Goal: Task Accomplishment & Management: Use online tool/utility

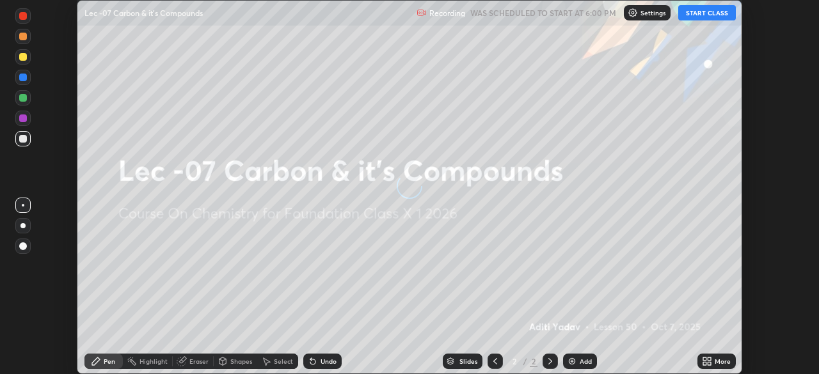
scroll to position [374, 819]
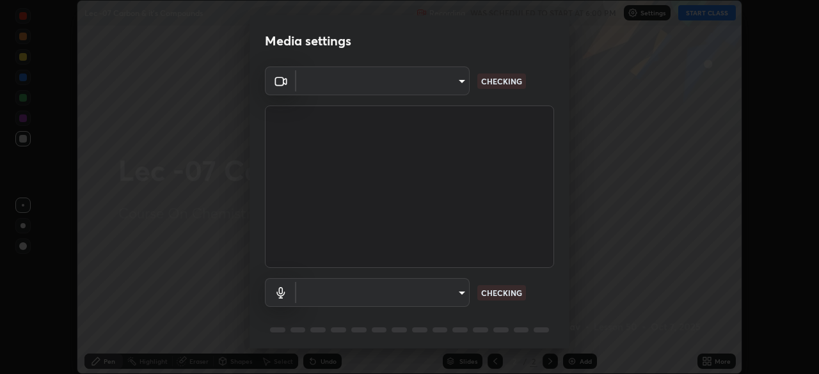
type input "bba66c41345857dcc9a6d4c580dc01eb5c8f13e357e582705132971b55534d29"
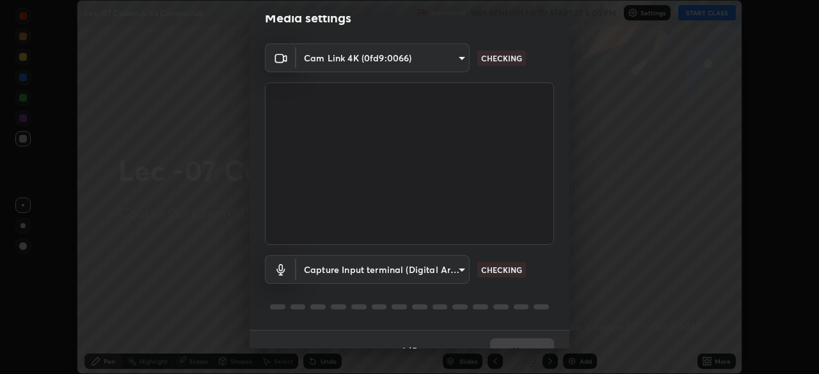
scroll to position [45, 0]
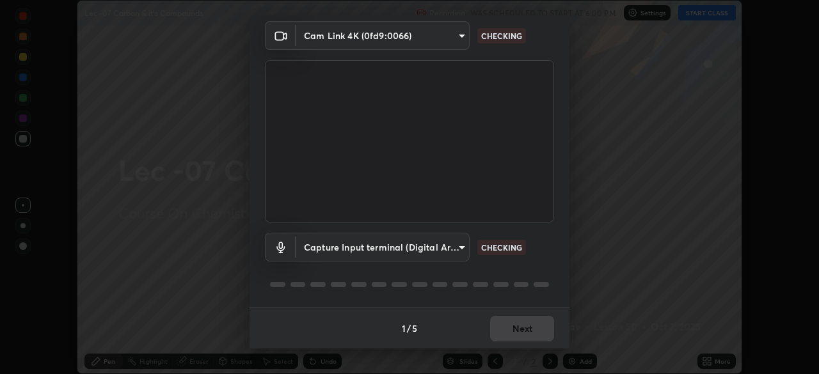
click at [374, 251] on body "Erase all Lec -07 Carbon & it's Compounds Recording WAS SCHEDULED TO START AT 6…" at bounding box center [409, 187] width 819 height 374
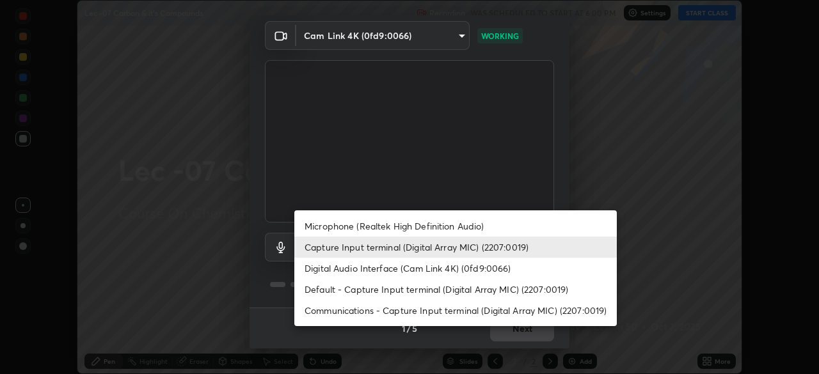
click at [349, 268] on li "Digital Audio Interface (Cam Link 4K) (0fd9:0066)" at bounding box center [455, 268] width 323 height 21
type input "1ef36ea151330e90e98c899053b5dace35d3c5cf6670fbd49c5abc015b49026e"
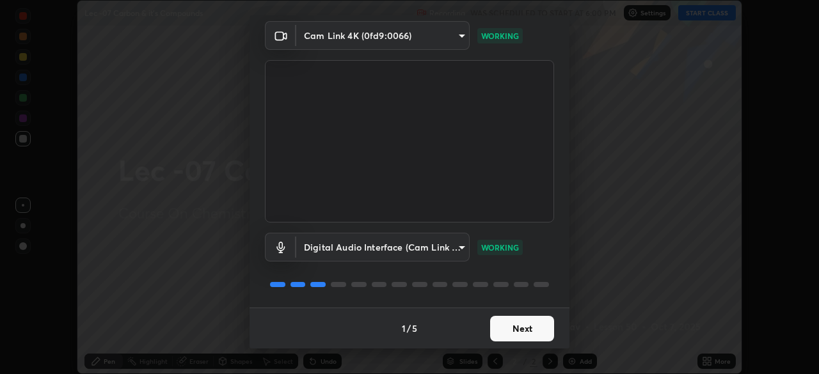
click at [499, 331] on button "Next" at bounding box center [522, 329] width 64 height 26
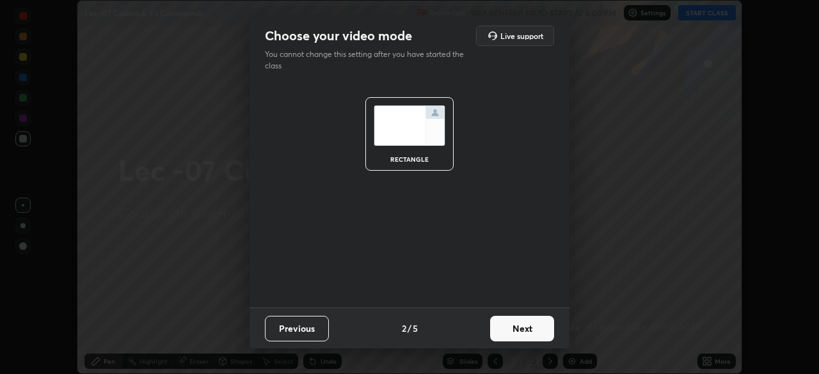
click at [518, 328] on button "Next" at bounding box center [522, 329] width 64 height 26
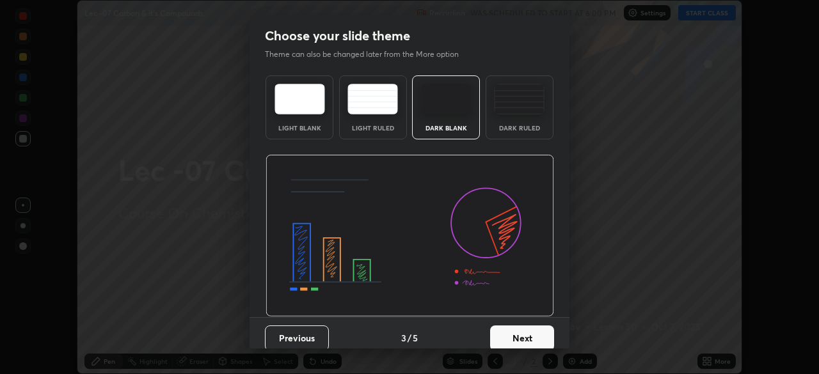
click at [523, 333] on button "Next" at bounding box center [522, 339] width 64 height 26
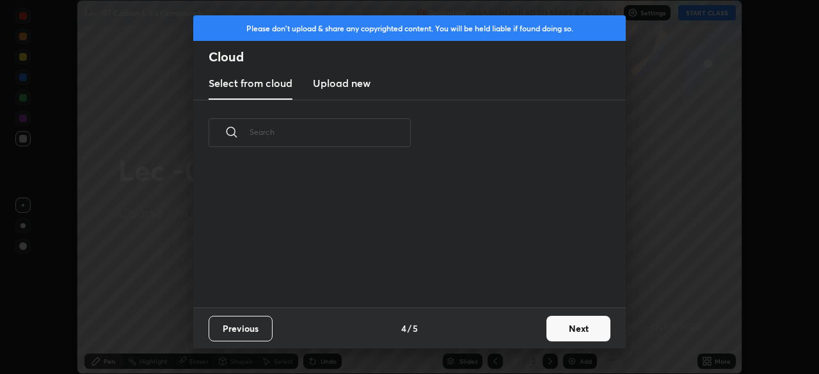
click at [561, 328] on button "Next" at bounding box center [579, 329] width 64 height 26
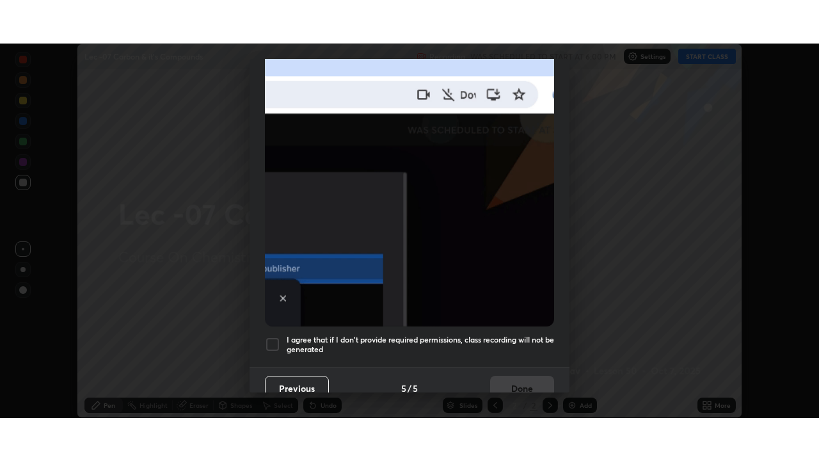
scroll to position [307, 0]
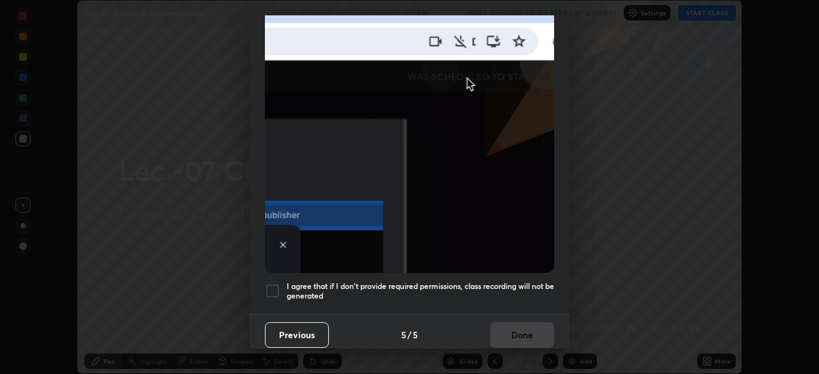
click at [271, 284] on div at bounding box center [272, 291] width 15 height 15
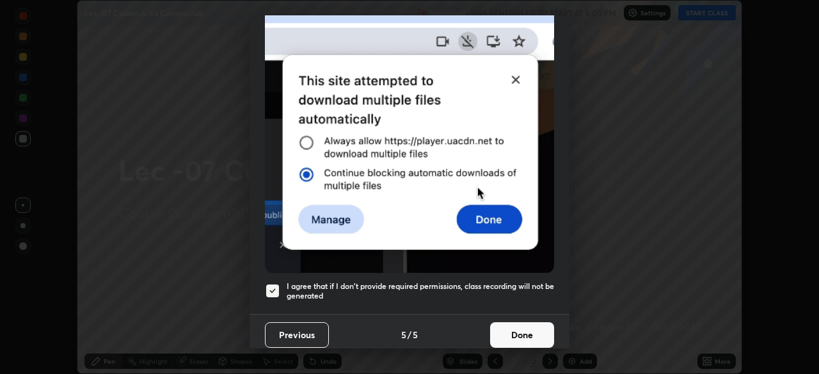
click at [513, 324] on button "Done" at bounding box center [522, 336] width 64 height 26
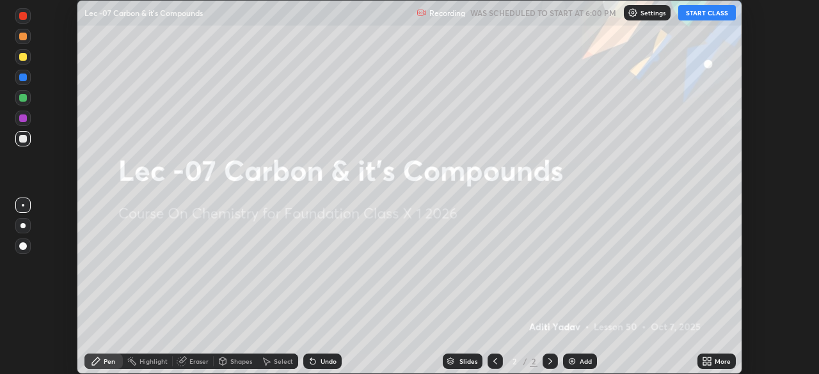
click at [703, 15] on button "START CLASS" at bounding box center [707, 12] width 58 height 15
click at [709, 359] on icon at bounding box center [709, 359] width 3 height 3
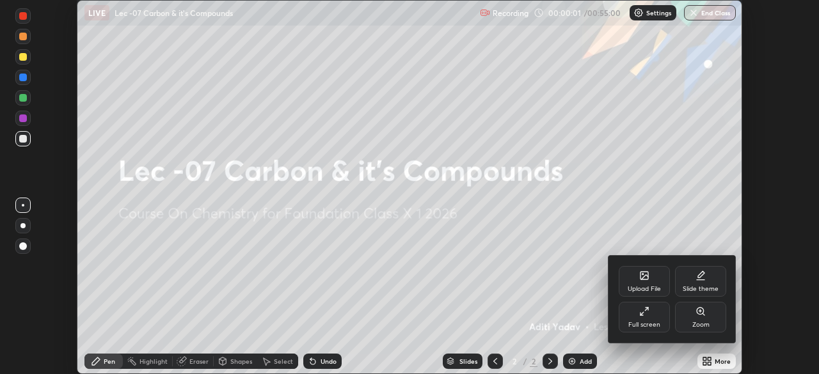
click at [636, 320] on div "Full screen" at bounding box center [644, 317] width 51 height 31
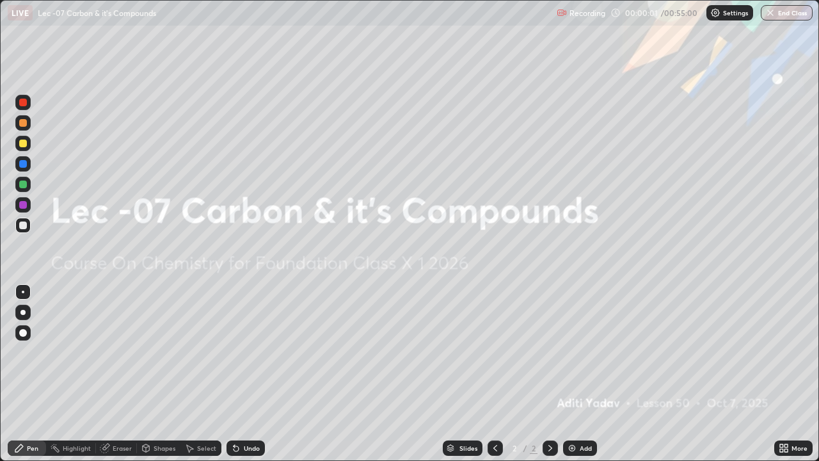
scroll to position [461, 819]
click at [570, 374] on img at bounding box center [572, 448] width 10 height 10
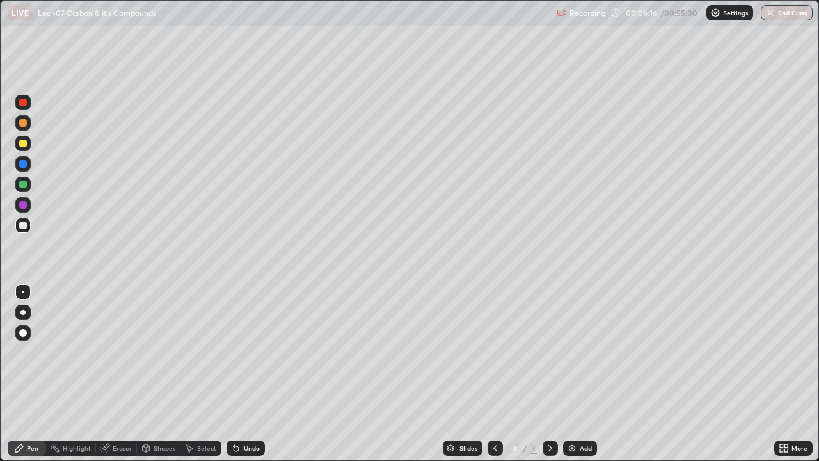
click at [244, 374] on div "Undo" at bounding box center [252, 448] width 16 height 6
click at [24, 184] on div at bounding box center [23, 184] width 8 height 8
click at [26, 147] on div at bounding box center [22, 143] width 15 height 15
click at [22, 227] on div at bounding box center [23, 225] width 8 height 8
click at [23, 144] on div at bounding box center [23, 144] width 8 height 8
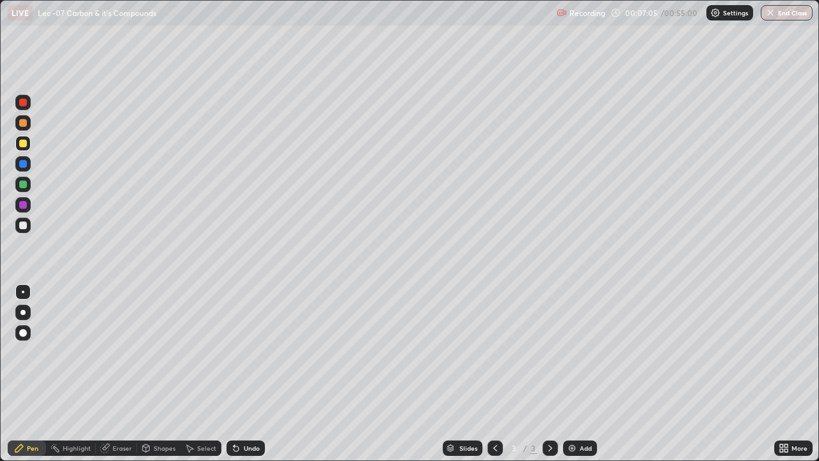
click at [25, 230] on div at bounding box center [22, 225] width 15 height 15
click at [23, 145] on div at bounding box center [23, 144] width 8 height 8
click at [22, 207] on div at bounding box center [23, 205] width 8 height 8
click at [20, 143] on div at bounding box center [23, 144] width 8 height 8
click at [17, 129] on div at bounding box center [22, 122] width 15 height 15
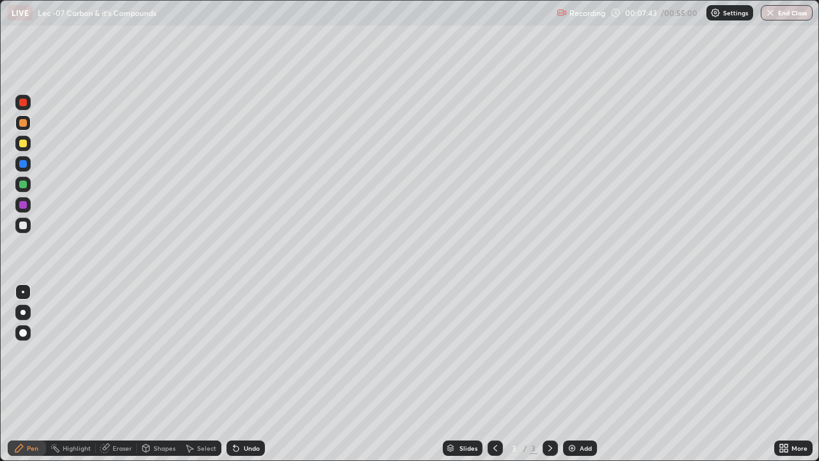
click at [571, 374] on img at bounding box center [572, 448] width 10 height 10
click at [22, 232] on div at bounding box center [22, 225] width 15 height 15
click at [24, 147] on div at bounding box center [22, 143] width 15 height 15
click at [26, 127] on div at bounding box center [22, 122] width 15 height 15
click at [246, 374] on div "Undo" at bounding box center [252, 448] width 16 height 6
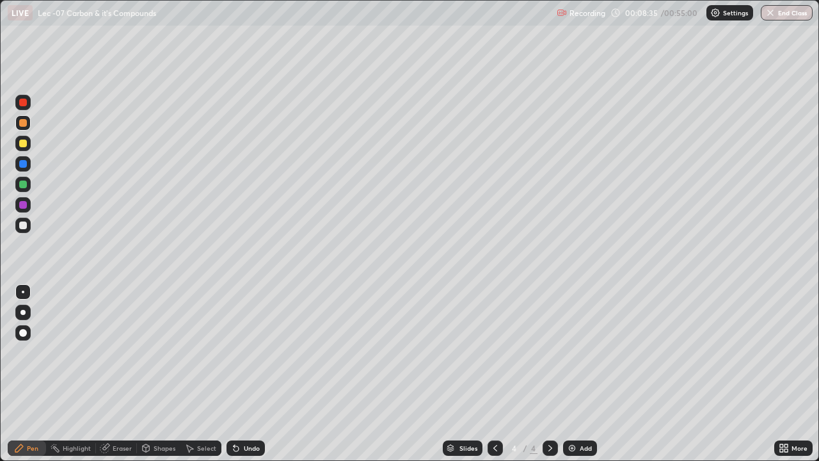
click at [245, 374] on div "Undo" at bounding box center [252, 448] width 16 height 6
click at [246, 374] on div "Undo" at bounding box center [252, 448] width 16 height 6
click at [245, 374] on div "Undo" at bounding box center [252, 448] width 16 height 6
click at [22, 225] on div at bounding box center [23, 225] width 8 height 8
click at [22, 129] on div at bounding box center [22, 122] width 15 height 15
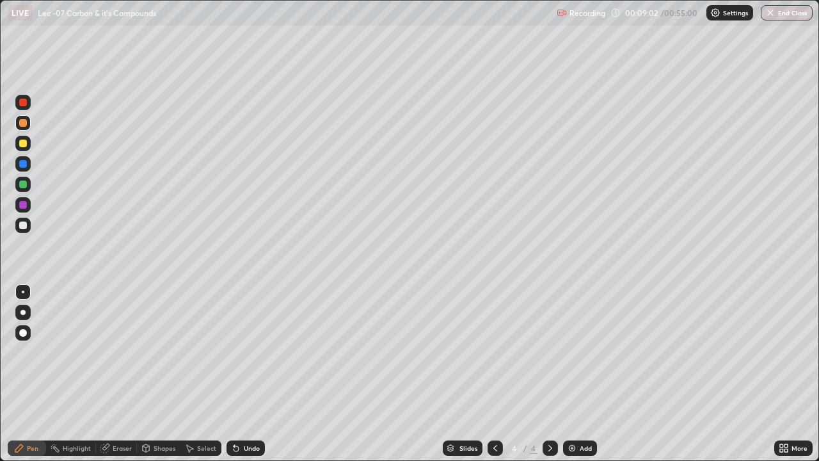
click at [249, 374] on div "Undo" at bounding box center [252, 448] width 16 height 6
click at [18, 186] on div at bounding box center [22, 184] width 15 height 15
click at [20, 124] on div at bounding box center [23, 123] width 8 height 8
click at [22, 185] on div at bounding box center [23, 184] width 8 height 8
click at [25, 228] on div at bounding box center [23, 225] width 8 height 8
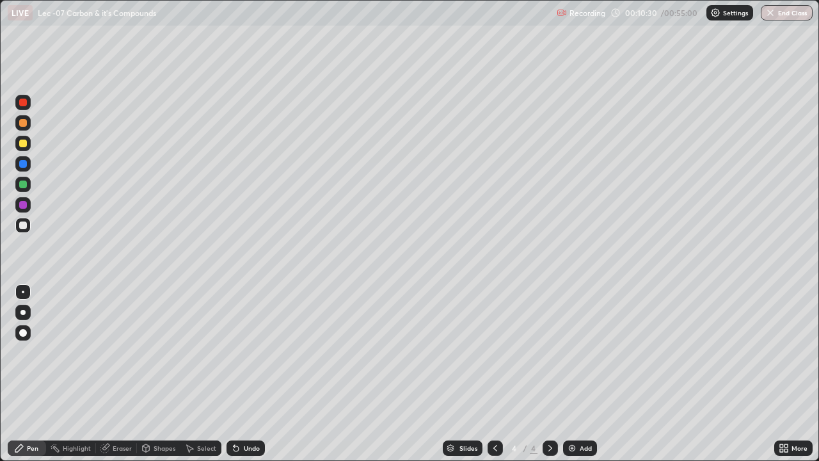
click at [568, 374] on img at bounding box center [572, 448] width 10 height 10
click at [24, 186] on div at bounding box center [23, 184] width 8 height 8
click at [24, 144] on div at bounding box center [23, 144] width 8 height 8
click at [24, 186] on div at bounding box center [23, 184] width 8 height 8
click at [19, 125] on div at bounding box center [22, 122] width 15 height 15
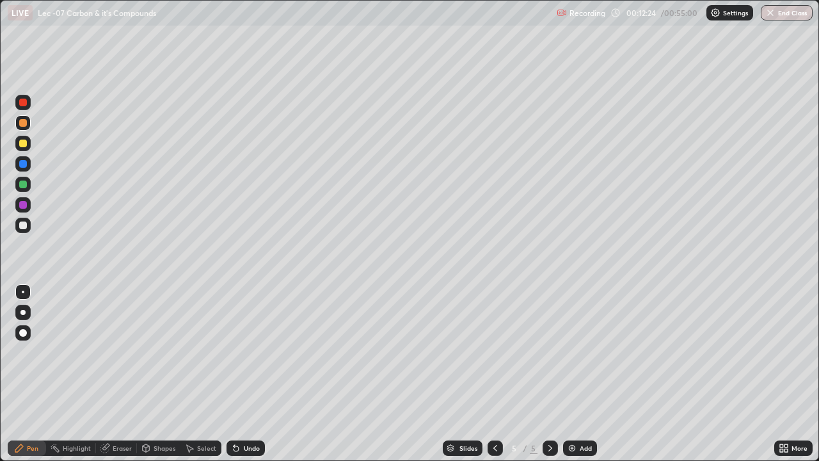
click at [20, 169] on div at bounding box center [22, 163] width 15 height 15
click at [575, 374] on img at bounding box center [572, 448] width 10 height 10
click at [20, 227] on div at bounding box center [23, 225] width 8 height 8
click at [24, 143] on div at bounding box center [23, 144] width 8 height 8
click at [24, 117] on div at bounding box center [22, 122] width 15 height 15
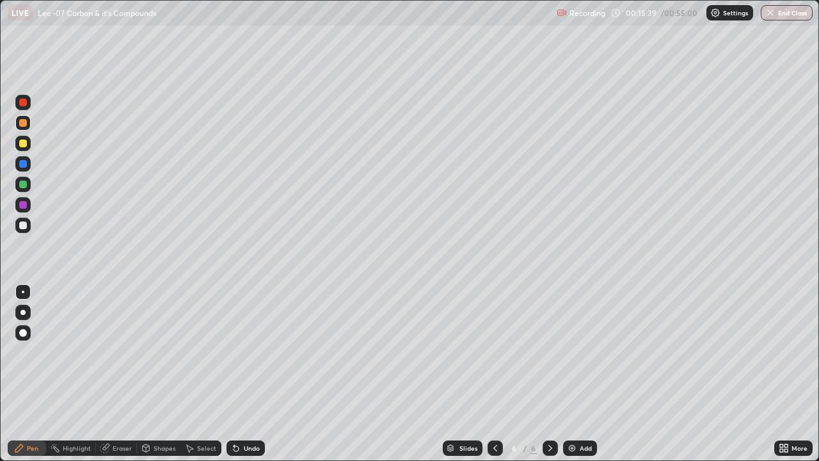
click at [239, 374] on icon at bounding box center [236, 448] width 10 height 10
click at [244, 374] on div "Undo" at bounding box center [252, 448] width 16 height 6
click at [245, 374] on div "Undo" at bounding box center [252, 448] width 16 height 6
click at [246, 374] on div "Undo" at bounding box center [252, 448] width 16 height 6
click at [246, 374] on div "Undo" at bounding box center [246, 447] width 38 height 15
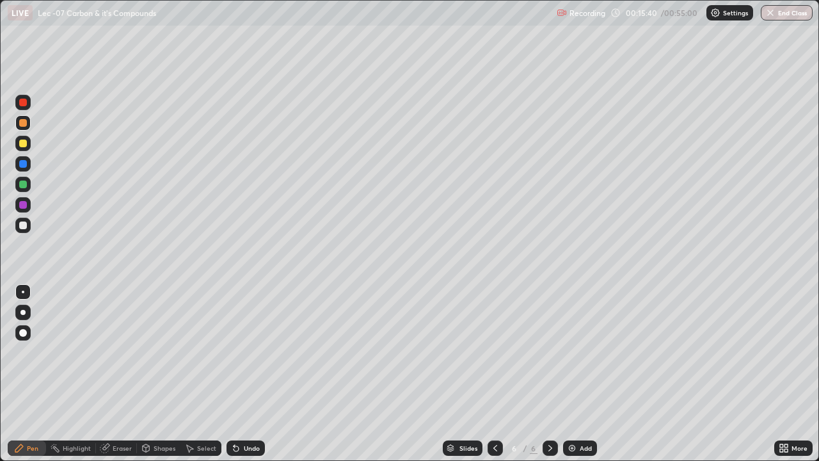
click at [246, 374] on div "Undo" at bounding box center [252, 448] width 16 height 6
click at [246, 374] on div "Undo" at bounding box center [246, 447] width 38 height 15
click at [247, 374] on div "Undo" at bounding box center [252, 448] width 16 height 6
click at [248, 374] on div "Undo" at bounding box center [252, 448] width 16 height 6
click at [252, 374] on div "Undo" at bounding box center [252, 448] width 16 height 6
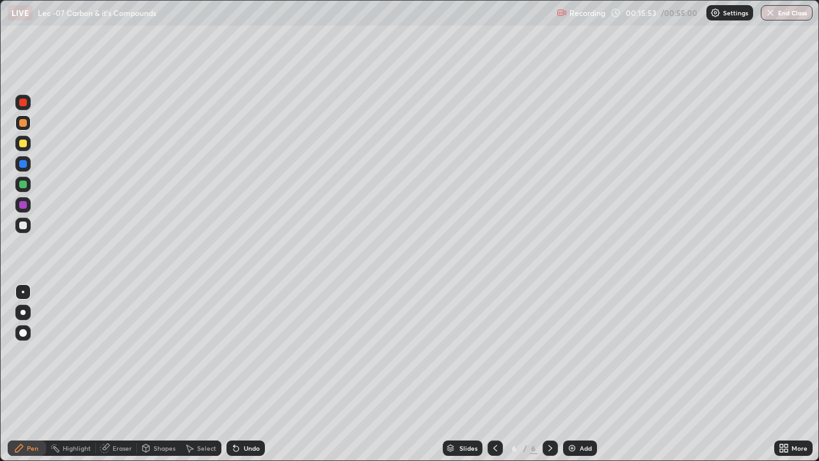
click at [253, 374] on div "Undo" at bounding box center [252, 448] width 16 height 6
click at [257, 374] on div "Undo" at bounding box center [252, 448] width 16 height 6
click at [253, 374] on div "Undo" at bounding box center [252, 448] width 16 height 6
click at [17, 142] on div at bounding box center [22, 143] width 15 height 15
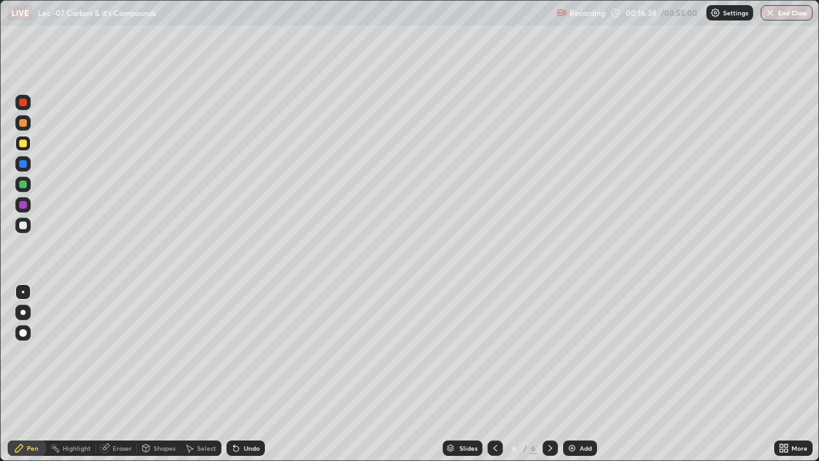
click at [249, 374] on div "Undo" at bounding box center [246, 447] width 38 height 15
click at [250, 374] on div "Undo" at bounding box center [252, 448] width 16 height 6
click at [246, 374] on div "Undo" at bounding box center [252, 448] width 16 height 6
click at [246, 374] on div "Undo" at bounding box center [246, 447] width 38 height 15
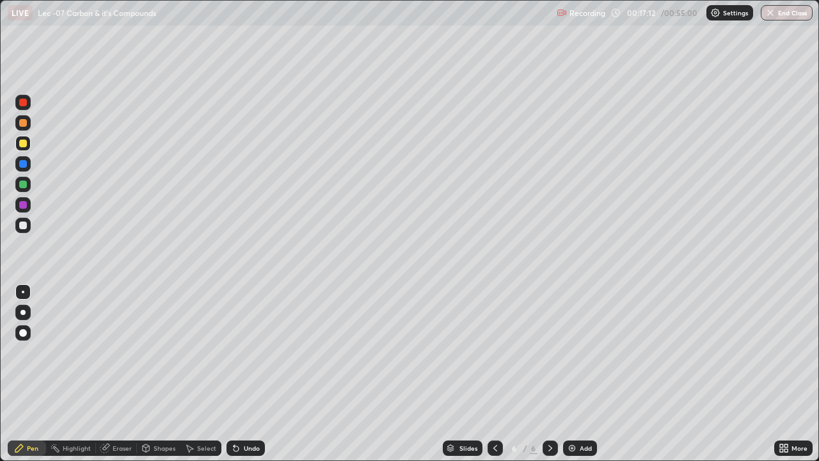
click at [248, 374] on div "Undo" at bounding box center [246, 447] width 38 height 15
click at [249, 374] on div "Undo" at bounding box center [252, 448] width 16 height 6
click at [243, 374] on div "Undo" at bounding box center [246, 447] width 38 height 15
click at [22, 205] on div at bounding box center [23, 205] width 8 height 8
click at [20, 183] on div at bounding box center [23, 184] width 8 height 8
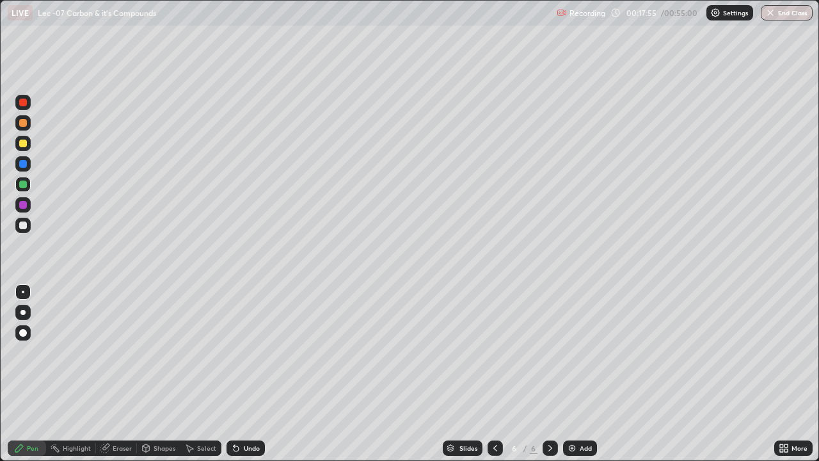
click at [18, 206] on div at bounding box center [22, 204] width 15 height 15
click at [245, 374] on div "Undo" at bounding box center [243, 448] width 44 height 26
click at [580, 374] on div "Add" at bounding box center [580, 447] width 34 height 15
click at [22, 230] on div at bounding box center [22, 225] width 15 height 15
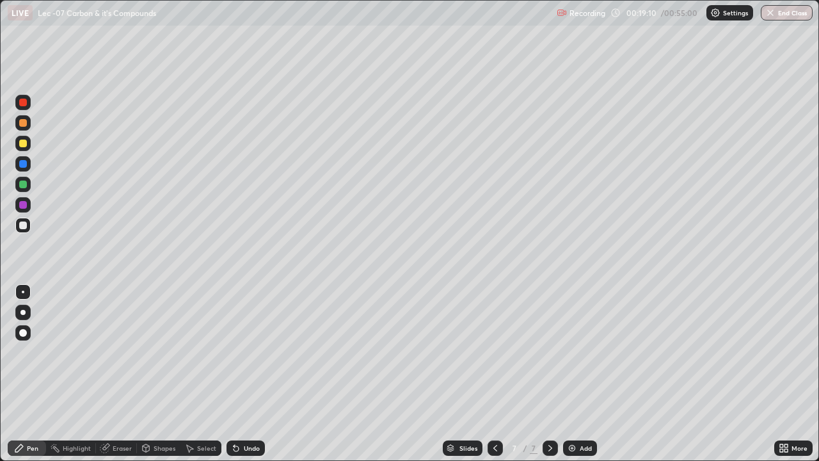
click at [244, 374] on div "Undo" at bounding box center [252, 448] width 16 height 6
click at [20, 146] on div at bounding box center [23, 144] width 8 height 8
click at [22, 227] on div at bounding box center [23, 225] width 8 height 8
click at [293, 374] on div "Slides 7 / 7 Add" at bounding box center [519, 448] width 509 height 26
click at [22, 142] on div at bounding box center [23, 144] width 8 height 8
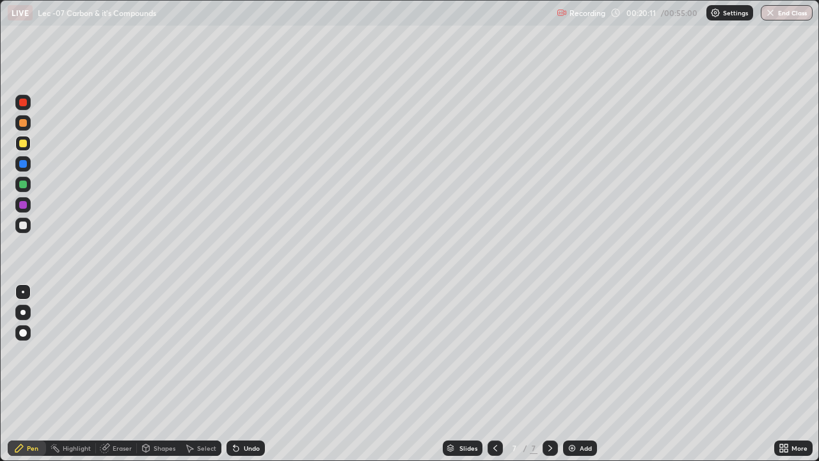
click at [240, 374] on div "Undo" at bounding box center [246, 447] width 38 height 15
click at [241, 374] on div "Undo" at bounding box center [246, 447] width 38 height 15
click at [244, 374] on div "Undo" at bounding box center [246, 447] width 38 height 15
click at [22, 187] on div at bounding box center [23, 184] width 8 height 8
click at [22, 208] on div at bounding box center [23, 205] width 8 height 8
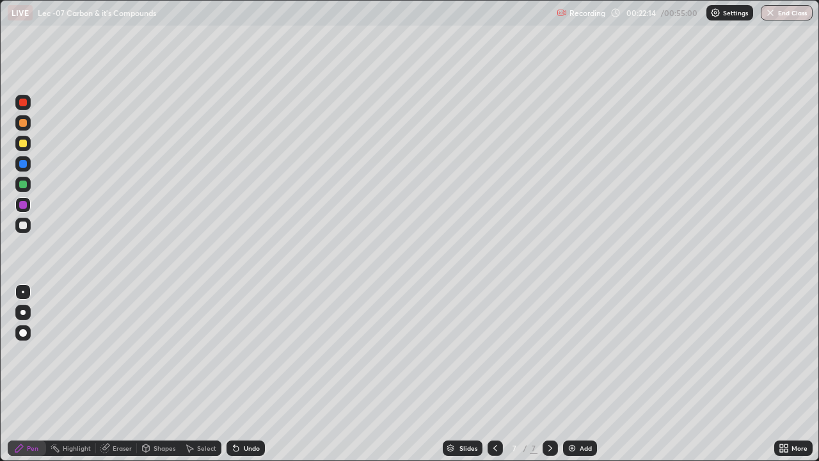
click at [567, 374] on img at bounding box center [572, 448] width 10 height 10
click at [23, 226] on div at bounding box center [23, 225] width 8 height 8
click at [21, 205] on div at bounding box center [23, 205] width 8 height 8
click at [20, 185] on div at bounding box center [23, 184] width 8 height 8
click at [565, 374] on div "Add" at bounding box center [580, 447] width 34 height 15
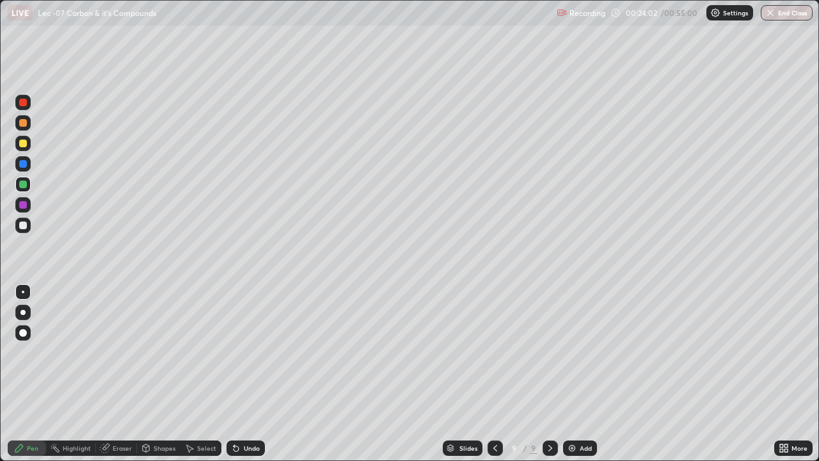
click at [24, 225] on div at bounding box center [23, 225] width 8 height 8
click at [20, 184] on div at bounding box center [23, 184] width 8 height 8
click at [22, 143] on div at bounding box center [23, 144] width 8 height 8
click at [244, 374] on div "Undo" at bounding box center [246, 447] width 38 height 15
click at [250, 374] on div "Undo" at bounding box center [252, 448] width 16 height 6
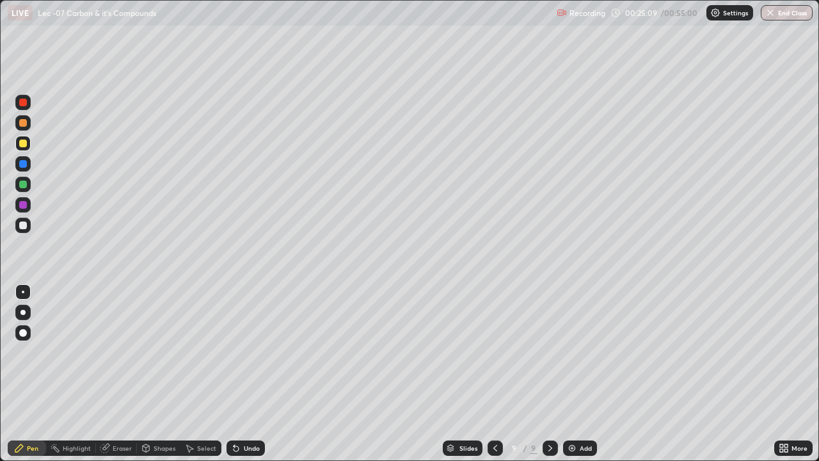
click at [18, 229] on div at bounding box center [22, 225] width 15 height 15
click at [23, 125] on div at bounding box center [23, 123] width 8 height 8
click at [23, 185] on div at bounding box center [23, 184] width 8 height 8
click at [20, 227] on div at bounding box center [23, 225] width 8 height 8
click at [20, 124] on div at bounding box center [23, 123] width 8 height 8
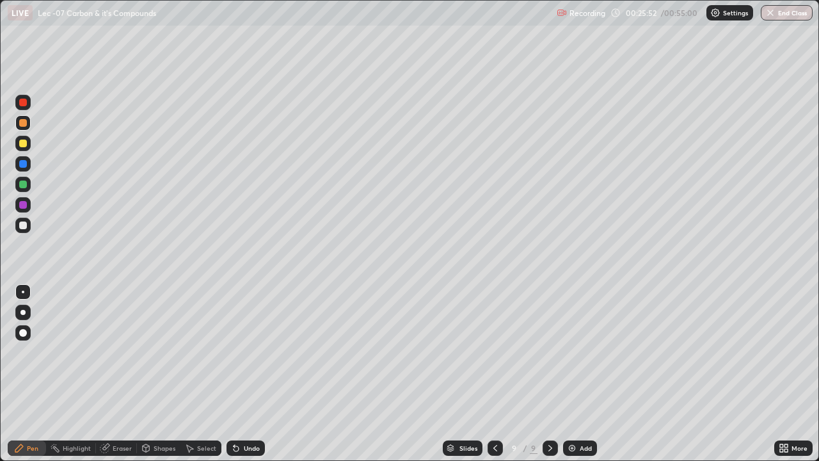
click at [244, 374] on div "Undo" at bounding box center [252, 448] width 16 height 6
click at [107, 374] on icon at bounding box center [104, 448] width 8 height 8
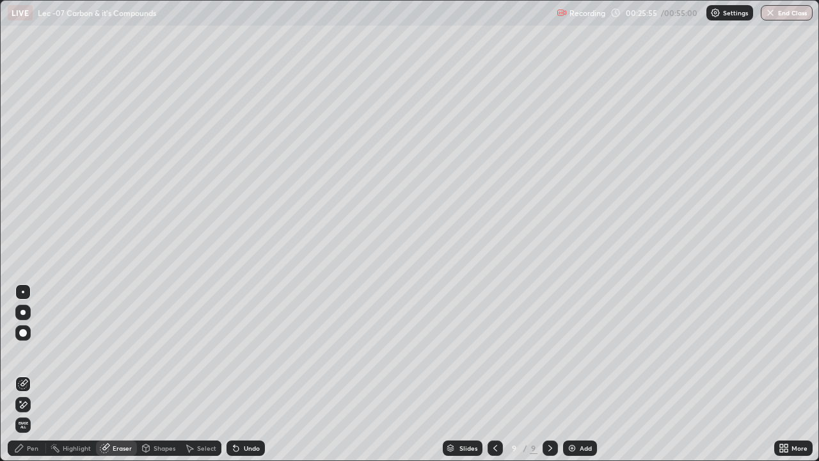
click at [24, 374] on icon at bounding box center [19, 448] width 10 height 10
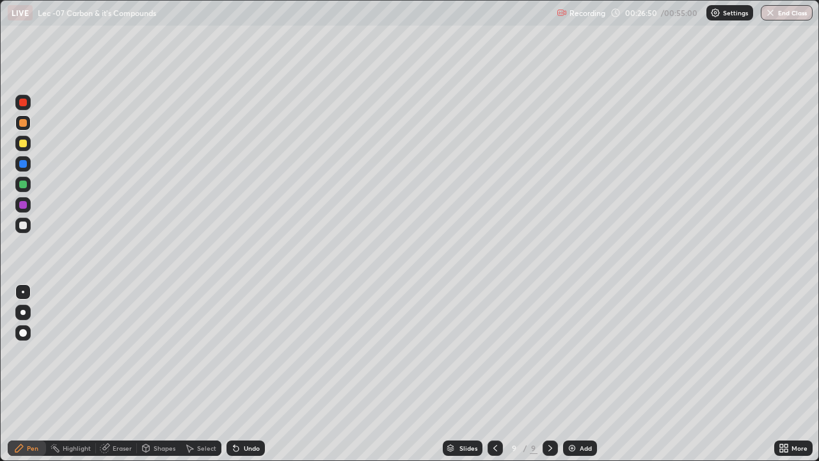
click at [577, 374] on div "Add" at bounding box center [580, 447] width 34 height 15
click at [236, 374] on icon at bounding box center [236, 448] width 5 height 5
click at [21, 188] on div at bounding box center [23, 184] width 8 height 8
click at [251, 374] on div "Undo" at bounding box center [246, 447] width 38 height 15
click at [23, 230] on div at bounding box center [22, 225] width 15 height 15
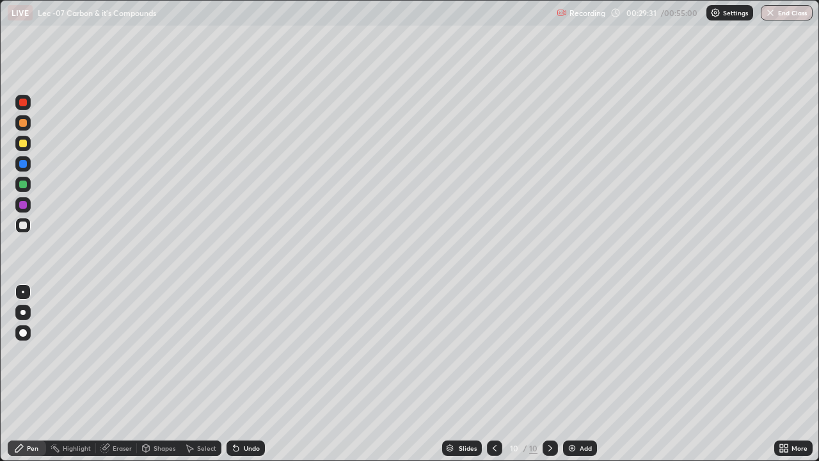
click at [570, 374] on img at bounding box center [572, 448] width 10 height 10
click at [79, 374] on div "Highlight" at bounding box center [77, 448] width 28 height 6
click at [125, 374] on div "Eraser" at bounding box center [122, 448] width 19 height 6
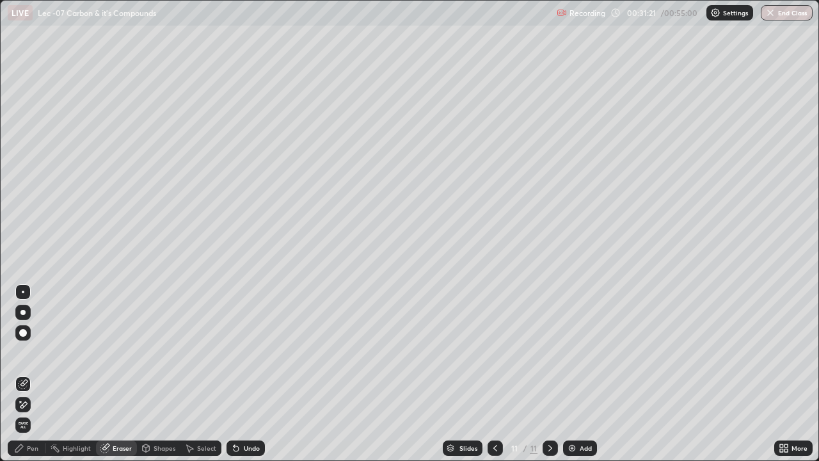
click at [37, 374] on div "Pen" at bounding box center [33, 448] width 12 height 6
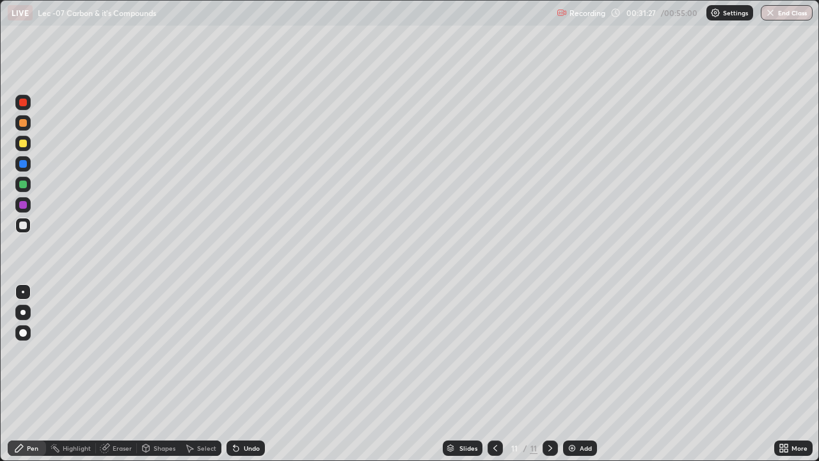
click at [117, 374] on div "Eraser" at bounding box center [116, 447] width 41 height 15
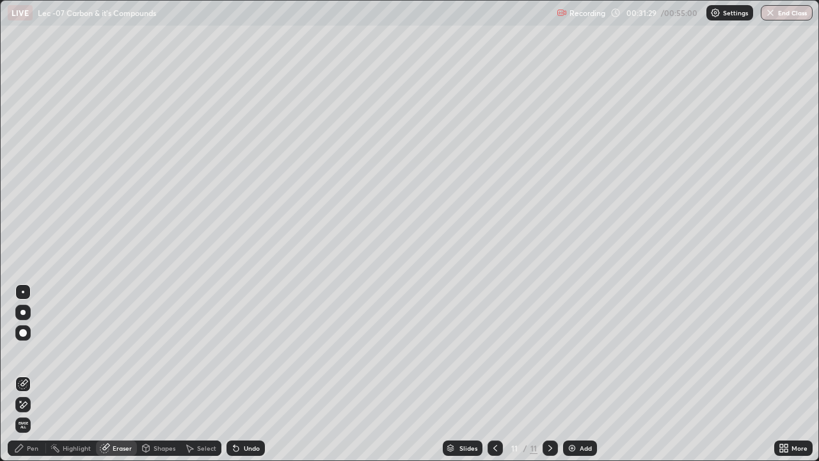
click at [28, 374] on div "Pen" at bounding box center [27, 447] width 38 height 15
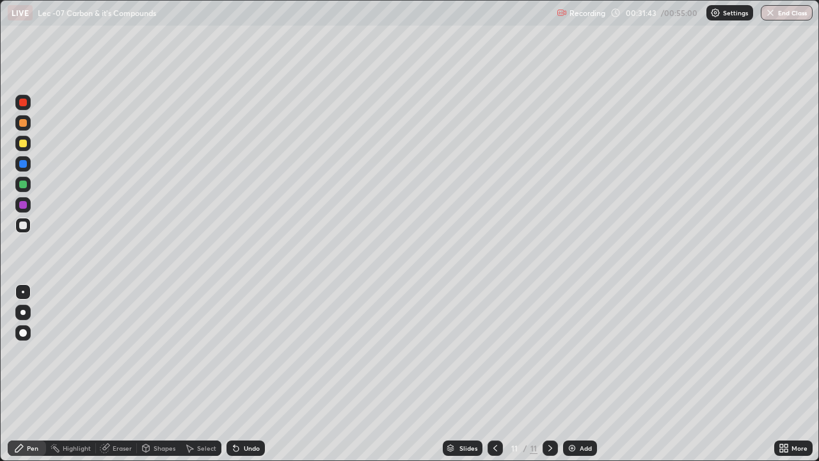
click at [20, 188] on div at bounding box center [23, 184] width 8 height 8
click at [568, 374] on img at bounding box center [572, 448] width 10 height 10
click at [21, 147] on div at bounding box center [23, 144] width 8 height 8
click at [15, 188] on div at bounding box center [22, 184] width 15 height 15
click at [22, 148] on div at bounding box center [22, 143] width 15 height 15
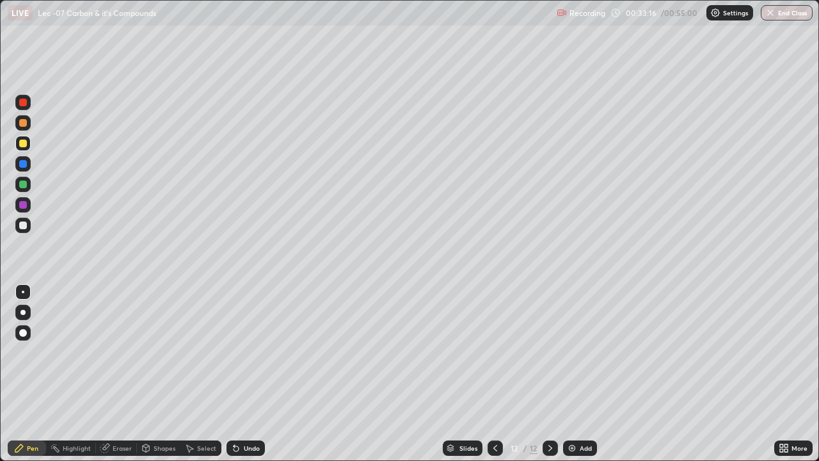
click at [24, 162] on div at bounding box center [23, 164] width 8 height 8
click at [21, 124] on div at bounding box center [23, 123] width 8 height 8
click at [567, 374] on img at bounding box center [572, 448] width 10 height 10
click at [20, 221] on div at bounding box center [23, 225] width 8 height 8
click at [241, 374] on div "Undo" at bounding box center [243, 448] width 44 height 26
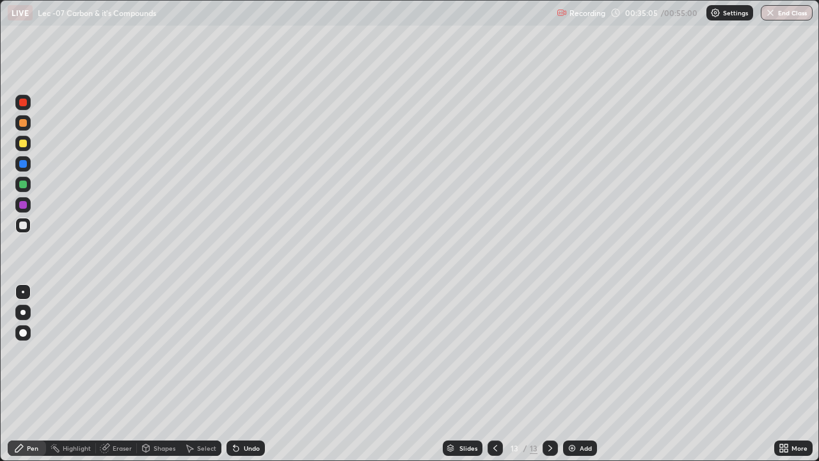
click at [239, 374] on div "Undo" at bounding box center [246, 447] width 38 height 15
click at [238, 374] on div "Undo" at bounding box center [246, 447] width 38 height 15
click at [241, 374] on div "Undo" at bounding box center [243, 448] width 44 height 26
click at [244, 374] on div "Undo" at bounding box center [252, 448] width 16 height 6
click at [236, 374] on icon at bounding box center [236, 448] width 5 height 5
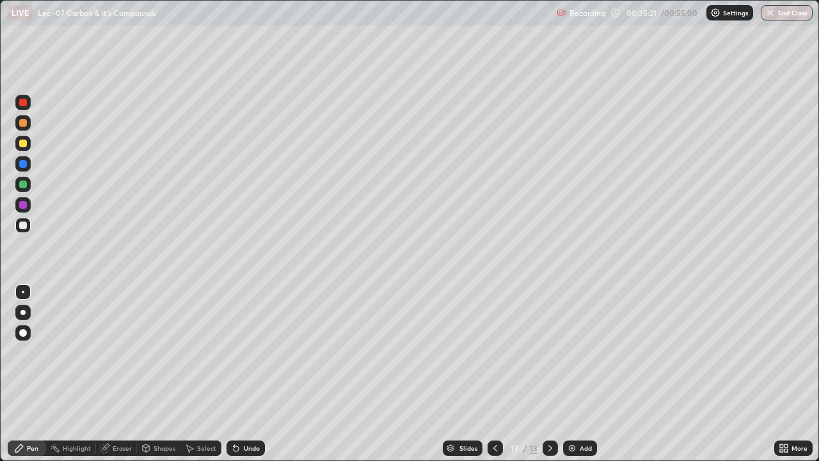
click at [243, 374] on div "Undo" at bounding box center [246, 447] width 38 height 15
click at [22, 187] on div at bounding box center [23, 184] width 8 height 8
click at [25, 225] on div at bounding box center [23, 225] width 8 height 8
click at [18, 145] on div at bounding box center [22, 143] width 15 height 15
click at [115, 374] on div "Eraser" at bounding box center [122, 448] width 19 height 6
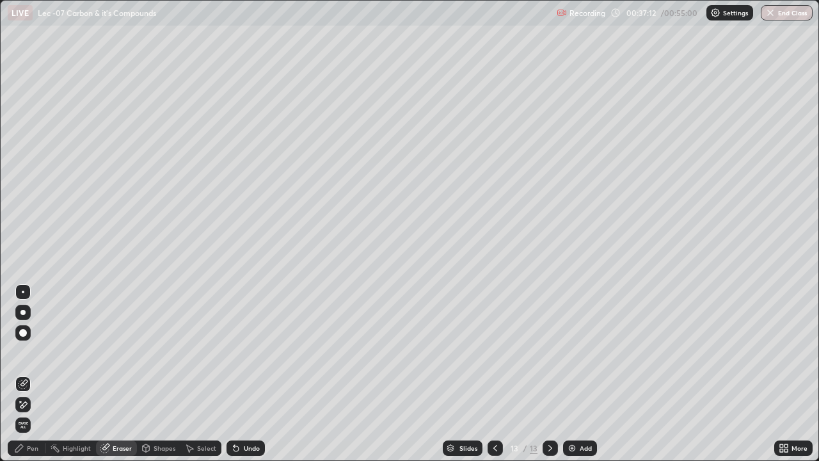
click at [31, 374] on div "Pen" at bounding box center [33, 448] width 12 height 6
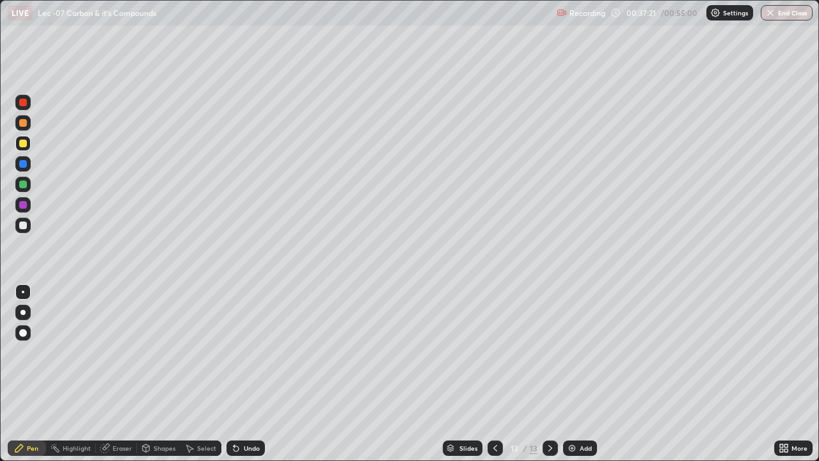
click at [119, 374] on div "Eraser" at bounding box center [122, 448] width 19 height 6
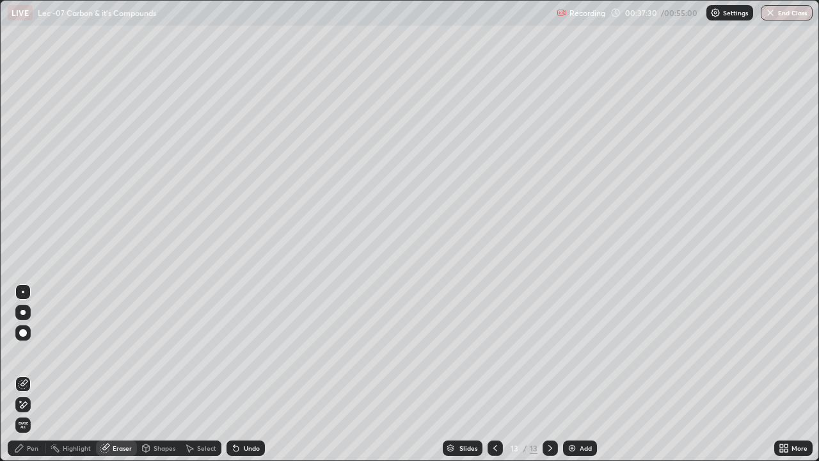
click at [31, 374] on div "Pen" at bounding box center [27, 447] width 38 height 15
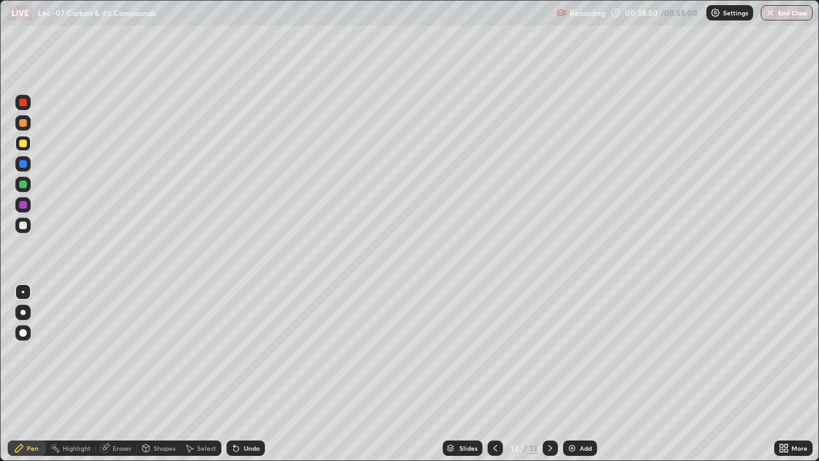
click at [107, 374] on icon at bounding box center [105, 448] width 10 height 10
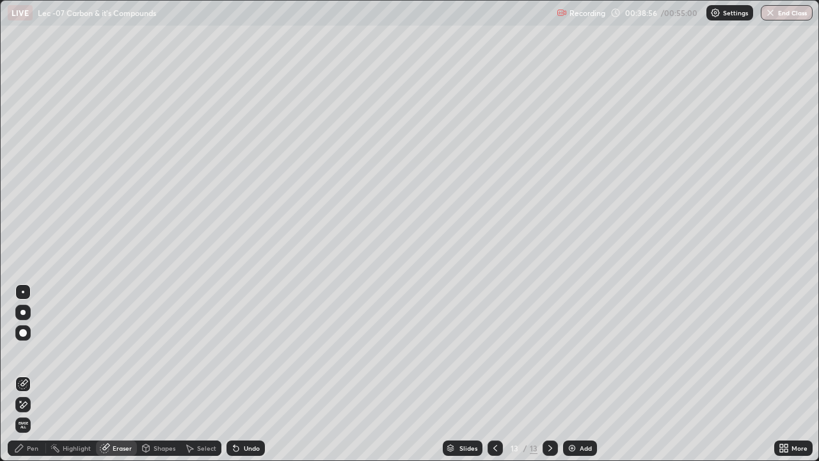
click at [31, 374] on div "Pen" at bounding box center [33, 448] width 12 height 6
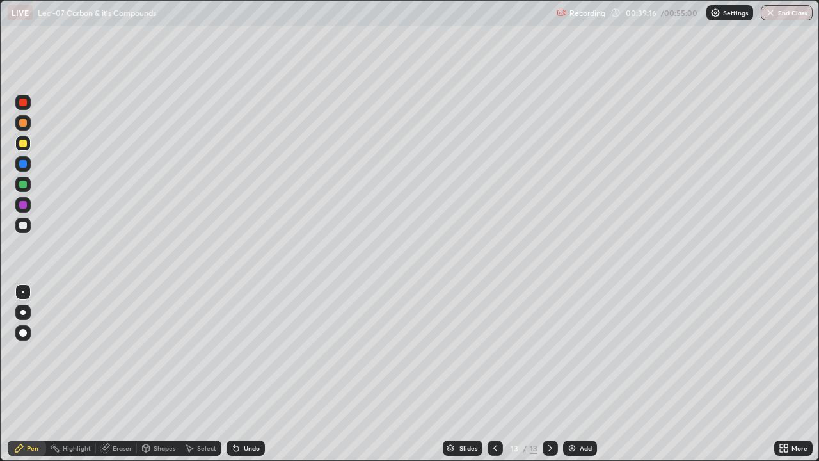
click at [571, 374] on img at bounding box center [572, 448] width 10 height 10
click at [249, 374] on div "Undo" at bounding box center [252, 448] width 16 height 6
click at [250, 374] on div "Undo" at bounding box center [252, 448] width 16 height 6
click at [245, 374] on div "Undo" at bounding box center [246, 447] width 38 height 15
click at [247, 374] on div "Undo" at bounding box center [252, 448] width 16 height 6
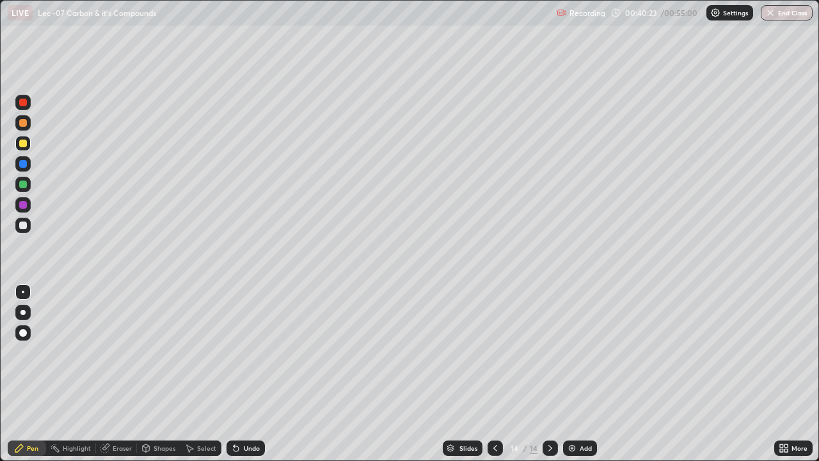
click at [245, 374] on div "Undo" at bounding box center [252, 448] width 16 height 6
click at [247, 374] on div "Undo" at bounding box center [252, 448] width 16 height 6
click at [244, 374] on div "Undo" at bounding box center [252, 448] width 16 height 6
click at [248, 374] on div "Undo" at bounding box center [252, 448] width 16 height 6
click at [250, 374] on div "Undo" at bounding box center [252, 448] width 16 height 6
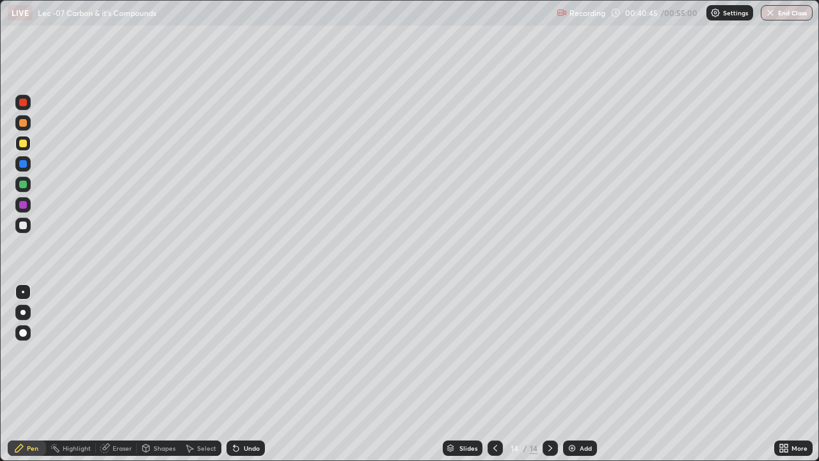
click at [245, 374] on div "Undo" at bounding box center [252, 448] width 16 height 6
click at [248, 374] on div "Undo" at bounding box center [252, 448] width 16 height 6
click at [247, 374] on div "Undo" at bounding box center [252, 448] width 16 height 6
click at [242, 374] on div "Undo" at bounding box center [246, 447] width 38 height 15
click at [239, 374] on icon at bounding box center [236, 448] width 10 height 10
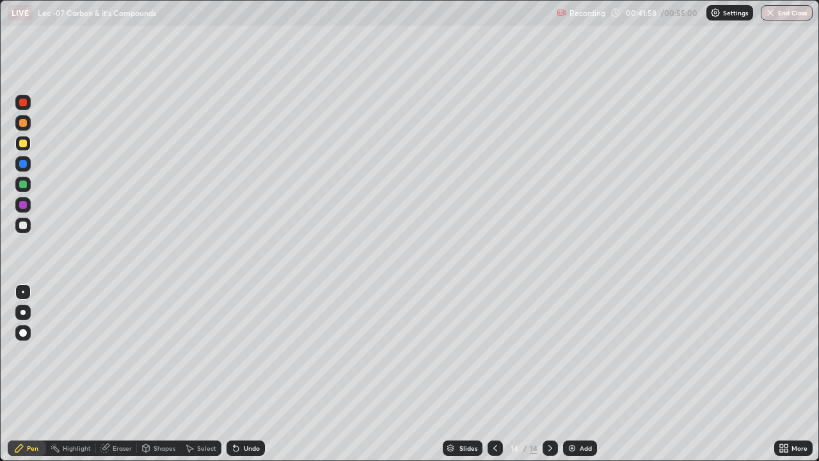
click at [247, 374] on div "Undo" at bounding box center [246, 447] width 38 height 15
click at [113, 374] on div "Eraser" at bounding box center [122, 448] width 19 height 6
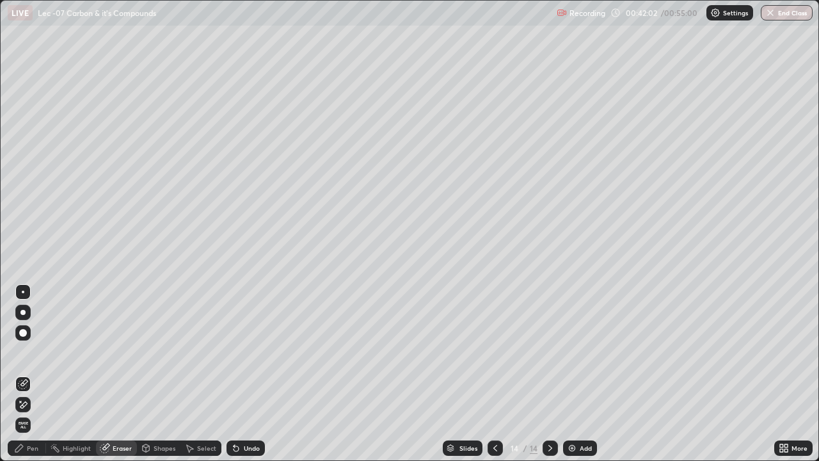
click at [23, 374] on div "Pen" at bounding box center [27, 447] width 38 height 15
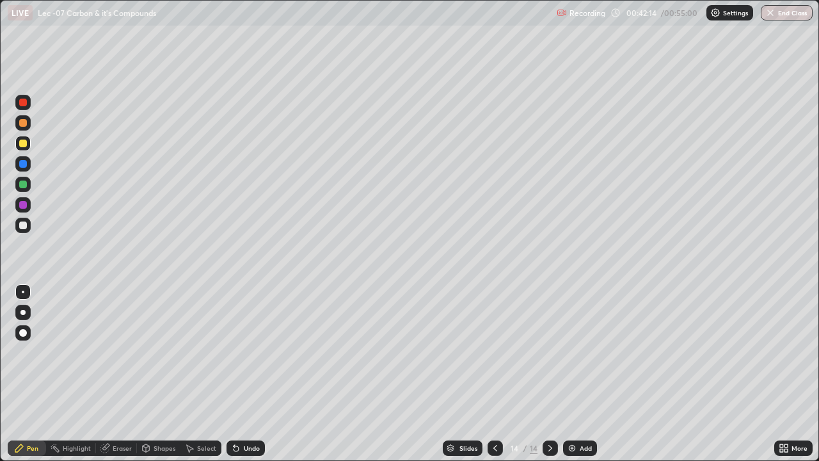
click at [196, 374] on div "Select" at bounding box center [200, 447] width 41 height 15
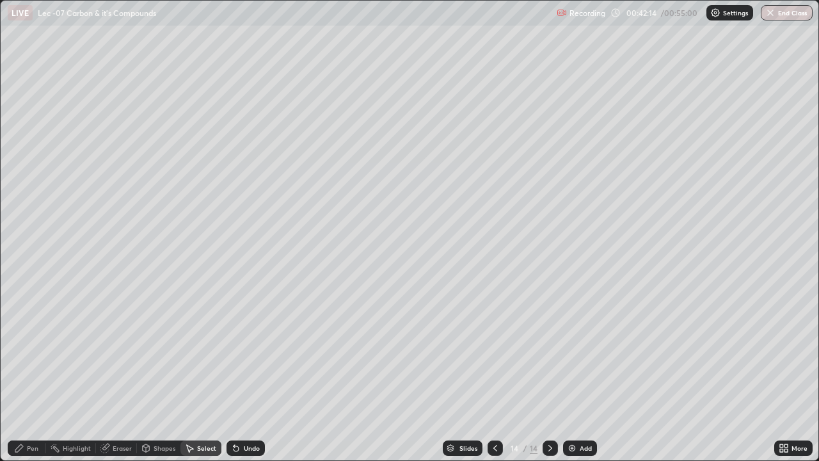
click at [218, 374] on div "Select" at bounding box center [200, 447] width 41 height 15
click at [236, 374] on icon at bounding box center [236, 448] width 10 height 10
click at [237, 374] on icon at bounding box center [236, 448] width 10 height 10
click at [234, 374] on icon at bounding box center [236, 448] width 5 height 5
click at [241, 374] on div "Undo" at bounding box center [246, 447] width 38 height 15
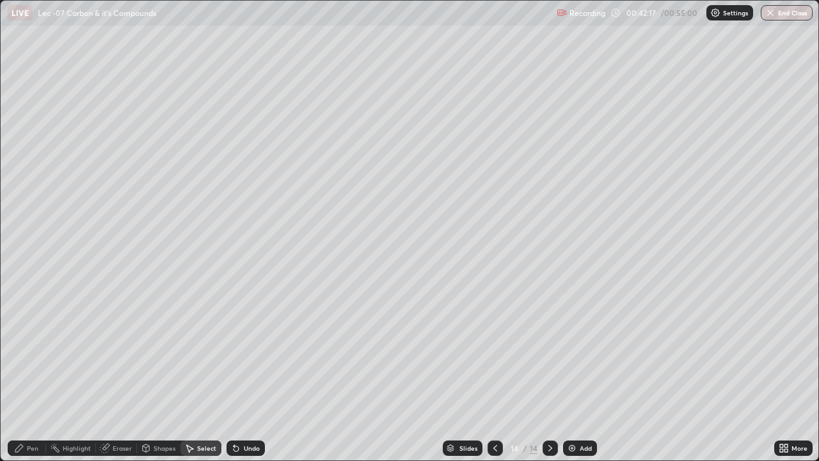
click at [30, 374] on div "Pen" at bounding box center [33, 448] width 12 height 6
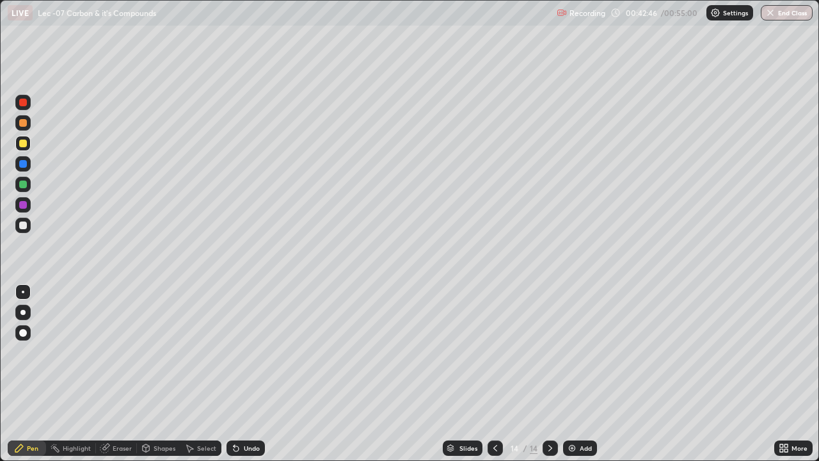
click at [117, 374] on div "Eraser" at bounding box center [116, 447] width 41 height 15
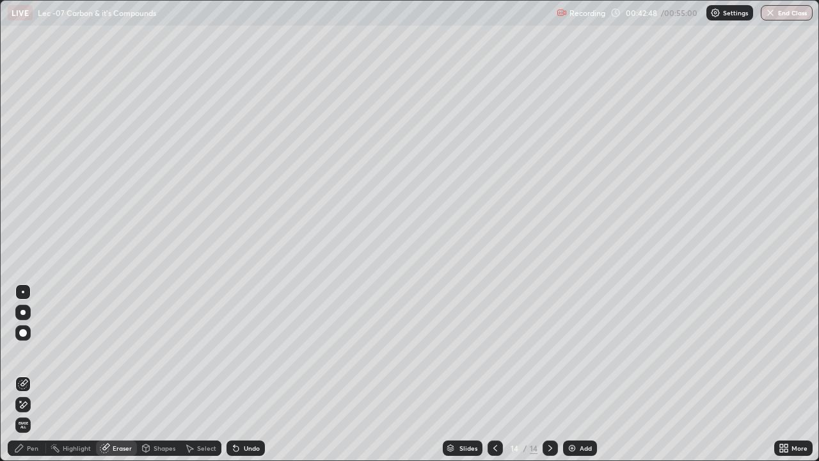
click at [31, 374] on div "Pen" at bounding box center [27, 447] width 38 height 15
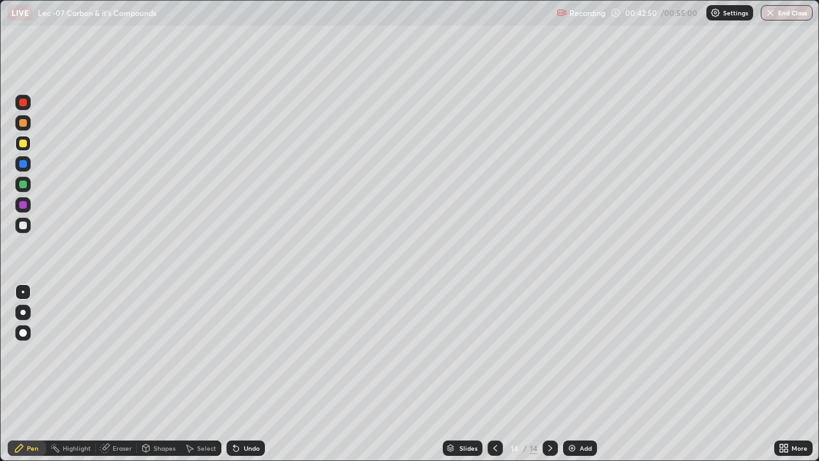
click at [22, 225] on div at bounding box center [23, 225] width 8 height 8
click at [20, 125] on div at bounding box center [23, 123] width 8 height 8
click at [24, 184] on div at bounding box center [23, 184] width 8 height 8
click at [788, 14] on button "End Class" at bounding box center [787, 12] width 52 height 15
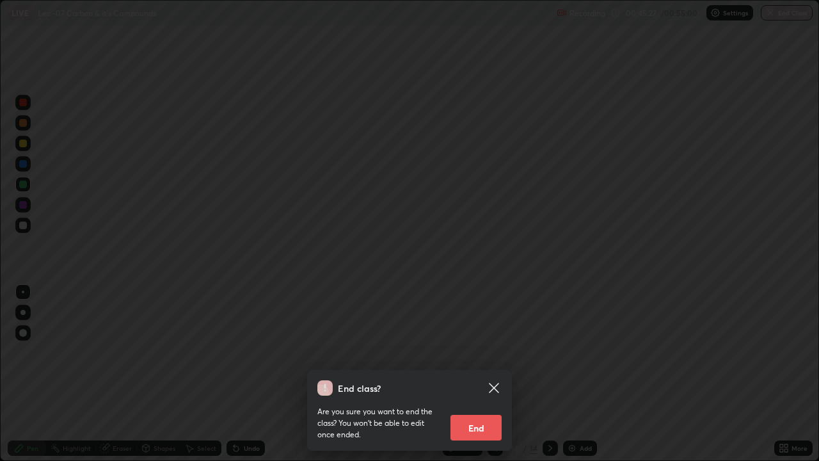
click at [483, 374] on button "End" at bounding box center [476, 428] width 51 height 26
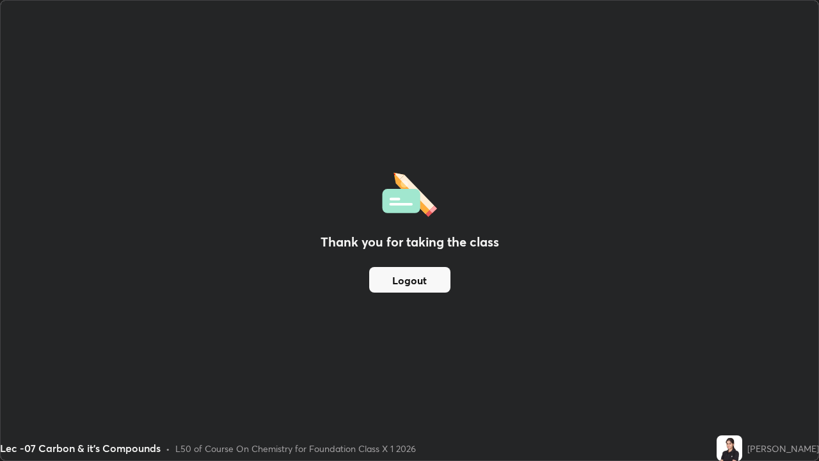
click at [406, 280] on button "Logout" at bounding box center [409, 280] width 81 height 26
click at [412, 290] on button "Logout" at bounding box center [409, 280] width 81 height 26
